Goal: Task Accomplishment & Management: Use online tool/utility

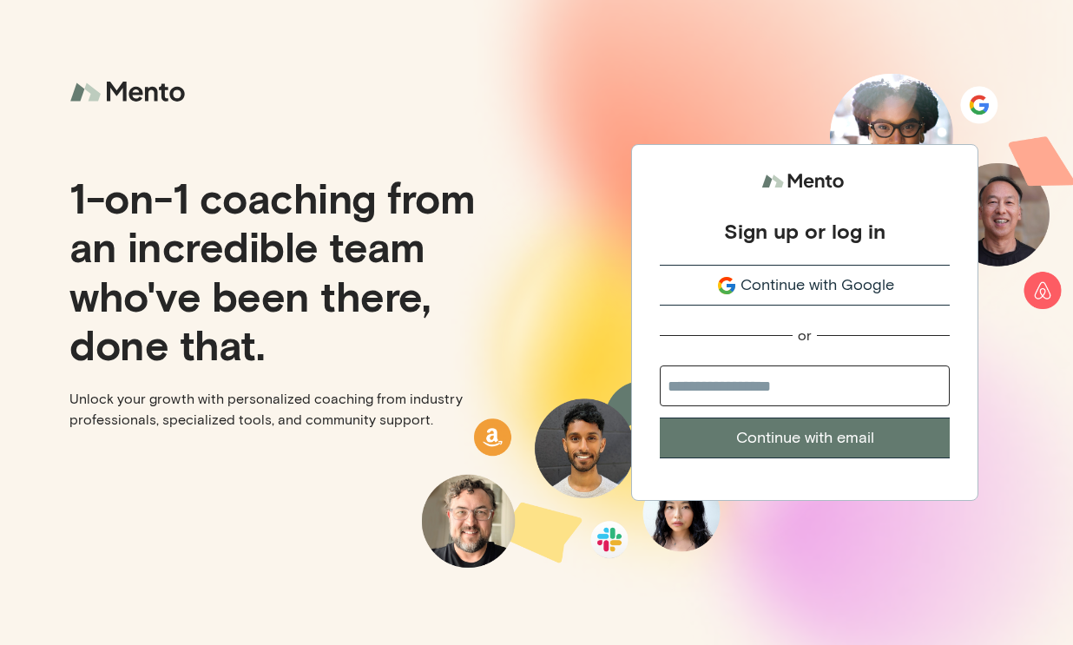
click at [761, 382] on input "email" at bounding box center [805, 386] width 290 height 41
type input "**********"
click at [801, 435] on button "Continue with email" at bounding box center [805, 438] width 290 height 41
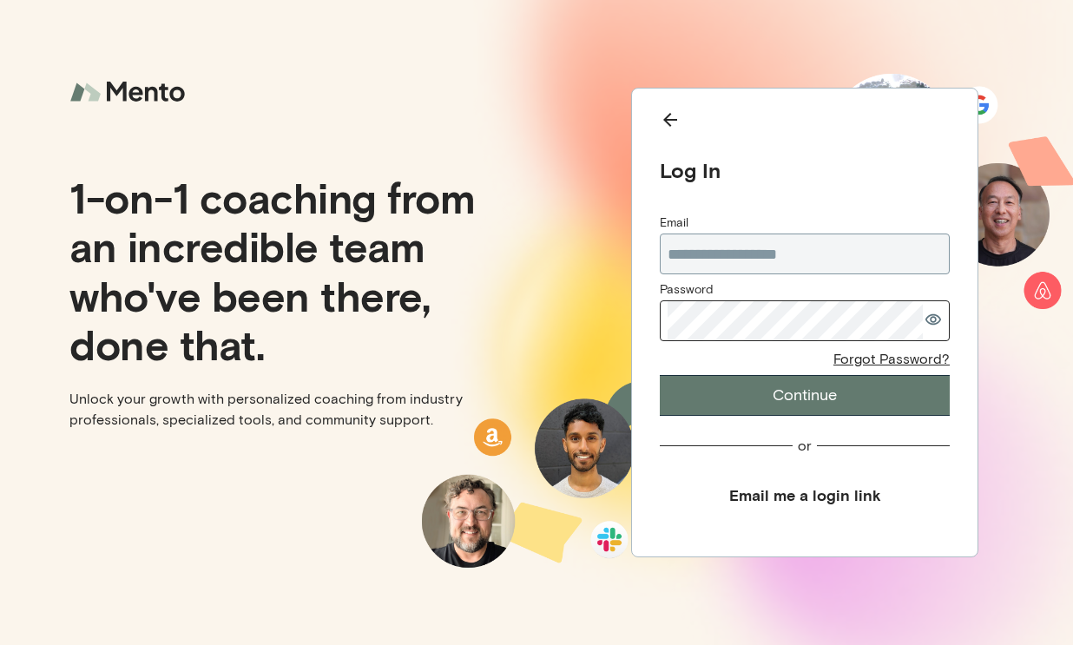
click at [932, 321] on icon "button" at bounding box center [934, 319] width 16 height 11
click at [795, 399] on button "Continue" at bounding box center [805, 395] width 290 height 41
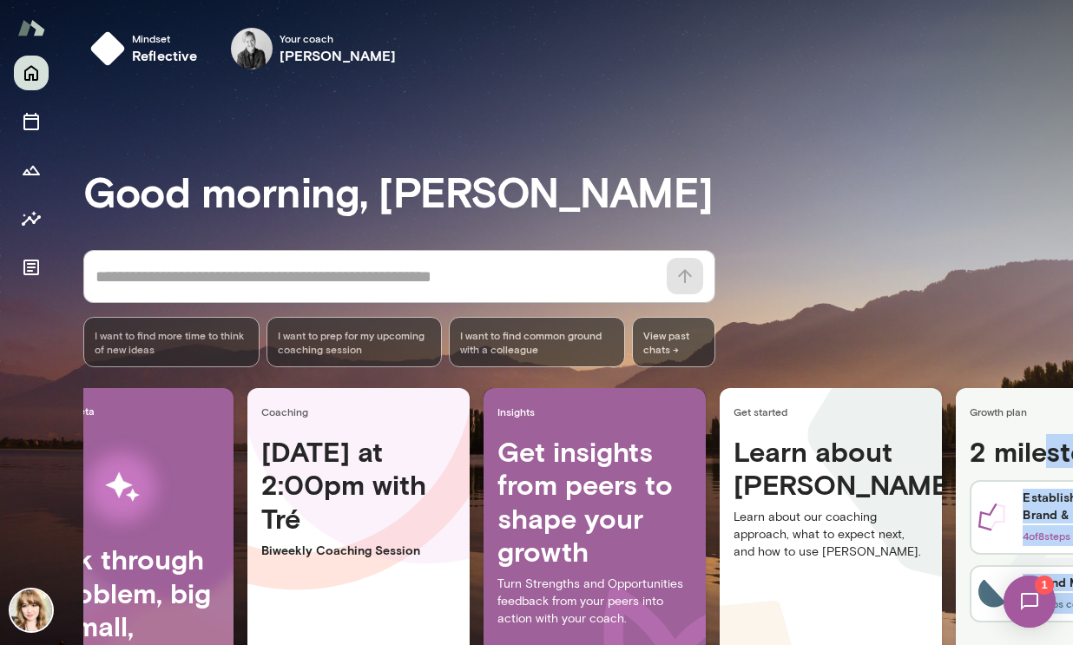
drag, startPoint x: 1066, startPoint y: 274, endPoint x: 1053, endPoint y: 437, distance: 163.8
click at [1053, 437] on div "Mindset reflective Your coach [PERSON_NAME] Your coach Tré Good morning, [PERSO…" at bounding box center [536, 322] width 1073 height 645
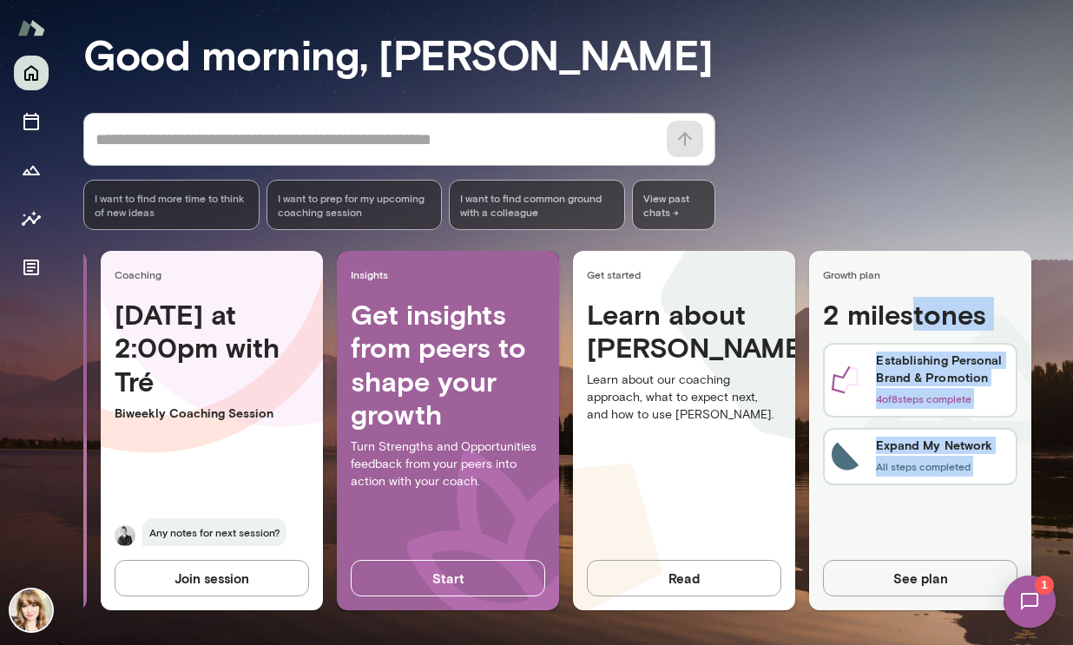
scroll to position [150, 0]
click at [901, 571] on button "See plan" at bounding box center [920, 578] width 195 height 36
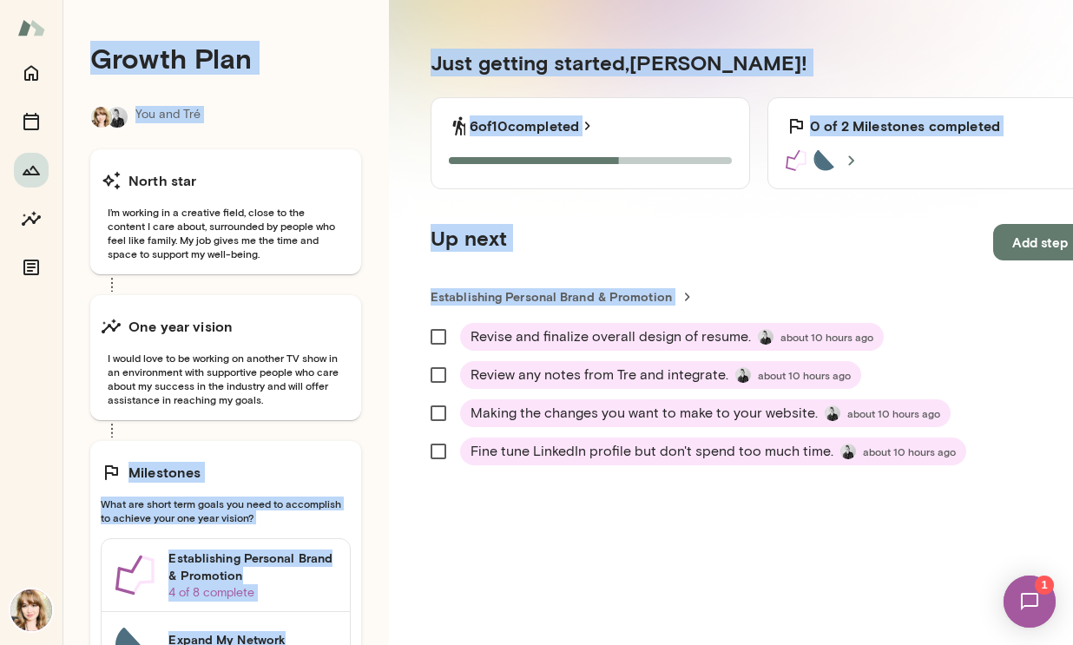
click at [710, 244] on div "Up next Add step" at bounding box center [759, 242] width 657 height 36
